Goal: Find contact information: Find contact information

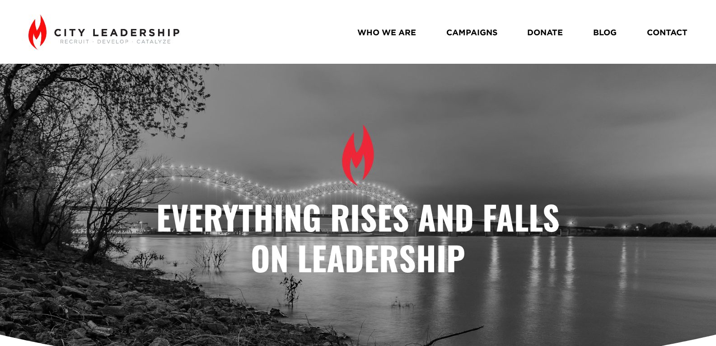
click at [651, 34] on link "CONTACT" at bounding box center [667, 32] width 41 height 16
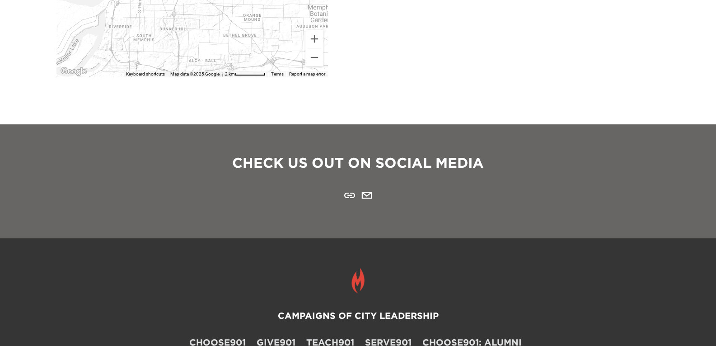
scroll to position [90, 0]
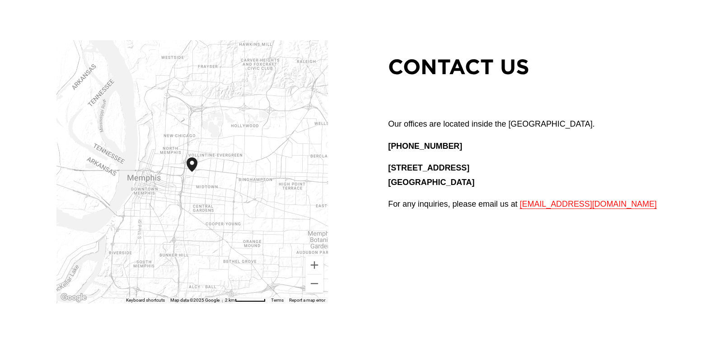
drag, startPoint x: 450, startPoint y: 146, endPoint x: 383, endPoint y: 144, distance: 67.4
click at [383, 144] on div "CONTACT US Our offices are located inside the Crosstown Concourse. (901) 214-54…" at bounding box center [358, 162] width 716 height 282
copy strong "(901) 214-5474"
